Goal: Task Accomplishment & Management: Complete application form

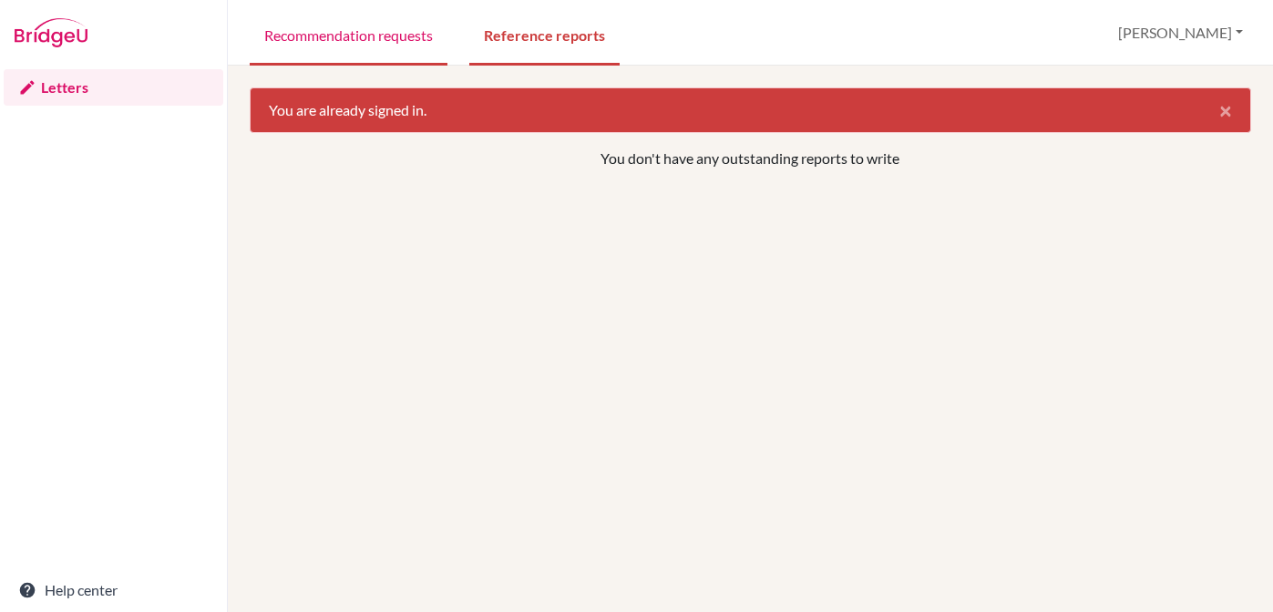
click at [353, 29] on link "Recommendation requests" at bounding box center [349, 34] width 198 height 63
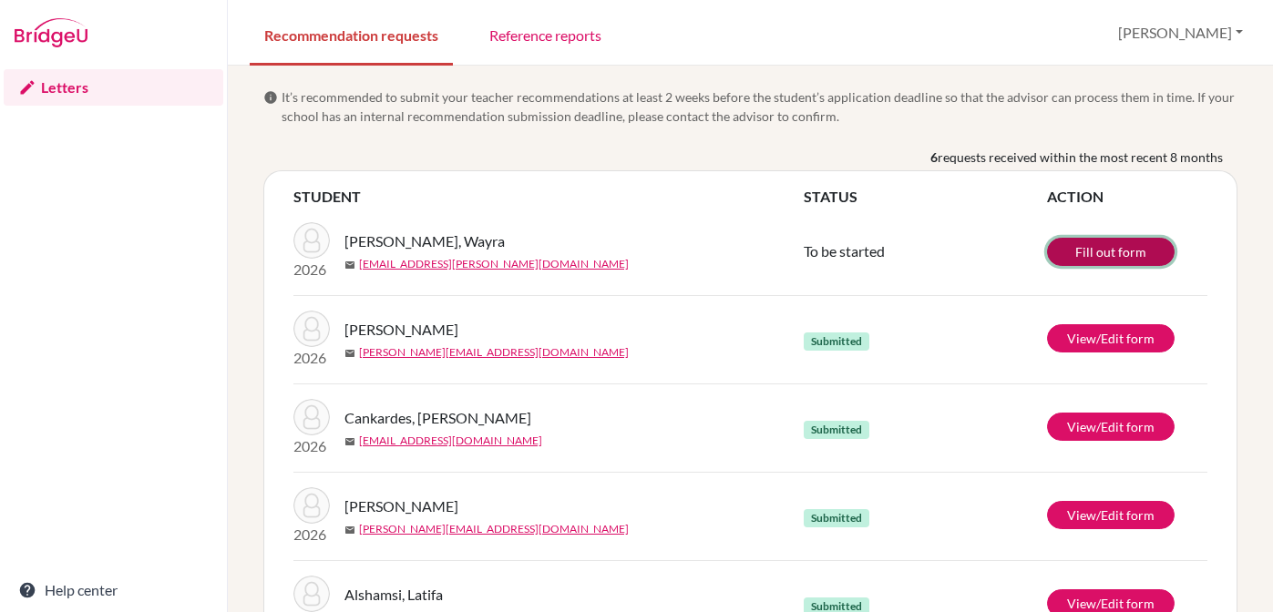
click at [1086, 255] on link "Fill out form" at bounding box center [1111, 252] width 128 height 28
click at [746, 129] on div "info It’s recommended to submit your teacher recommendations at least 2 weeks b…" at bounding box center [750, 419] width 1001 height 665
